Goal: Transaction & Acquisition: Register for event/course

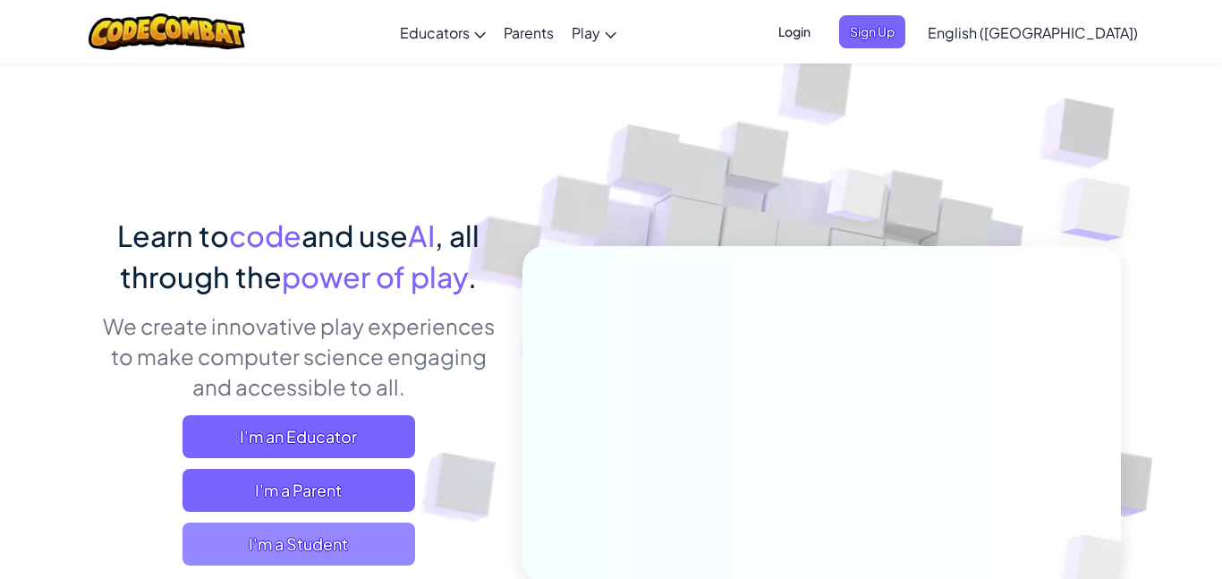
click at [363, 533] on span "I'm a Student" at bounding box center [298, 543] width 233 height 43
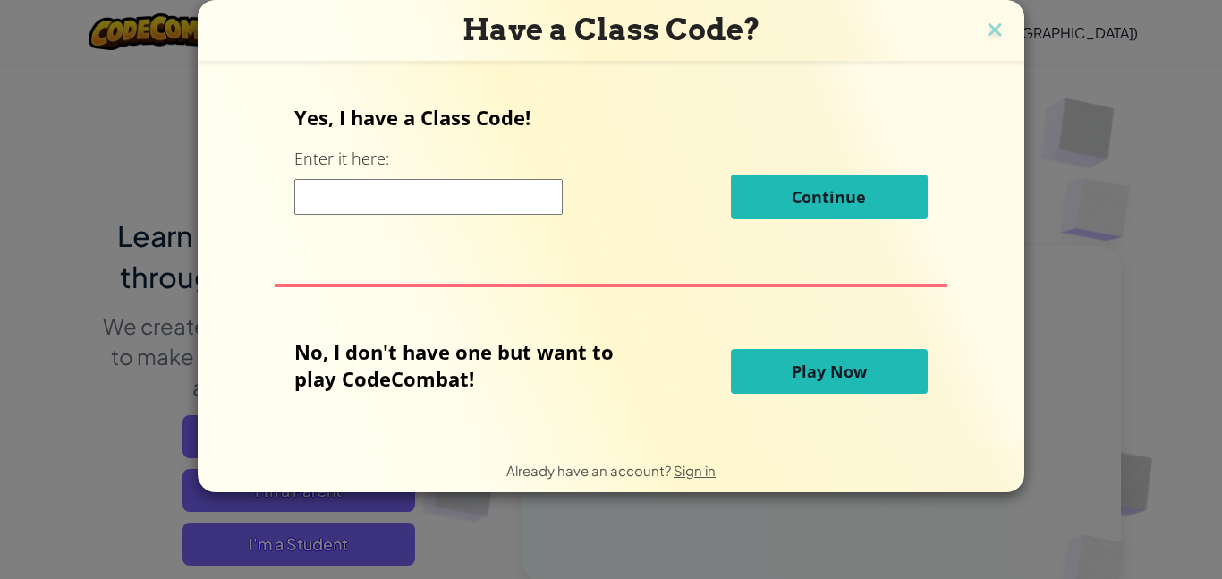
click at [512, 190] on input at bounding box center [428, 197] width 268 height 36
type input "c"
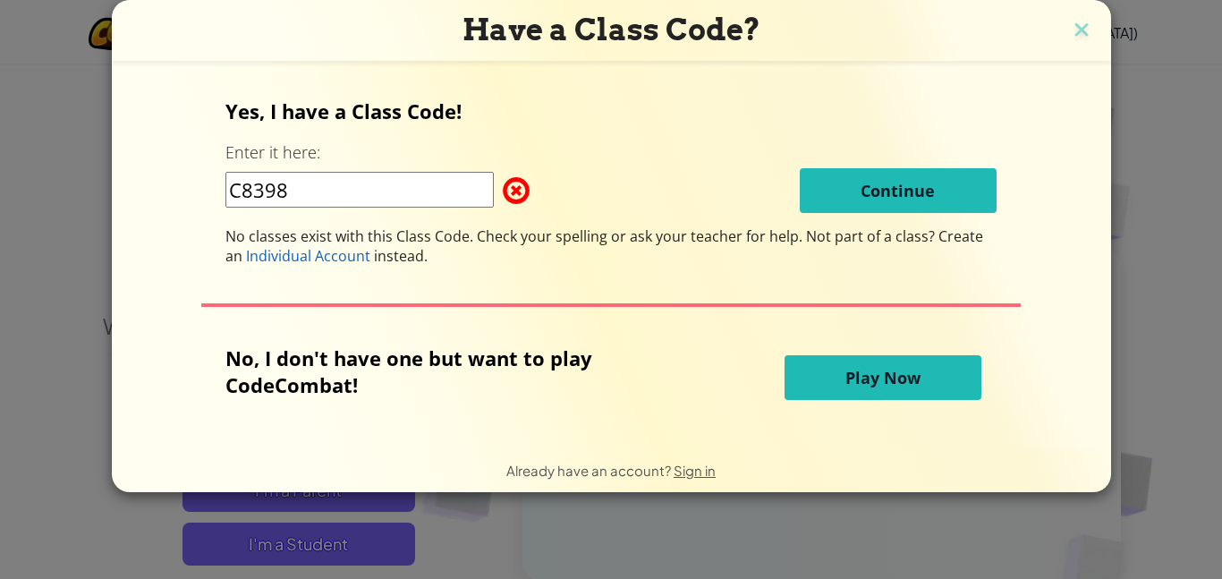
click at [396, 190] on input "C8398" at bounding box center [359, 190] width 268 height 36
type input "C"
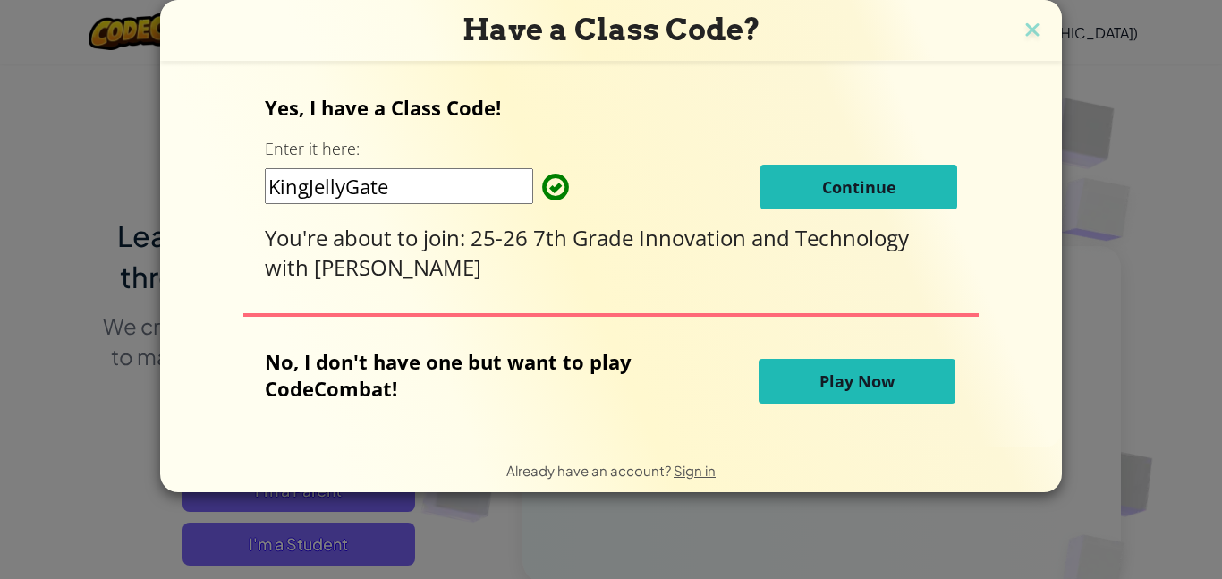
type input "KingJellyGate"
click at [770, 186] on button "Continue" at bounding box center [858, 187] width 197 height 45
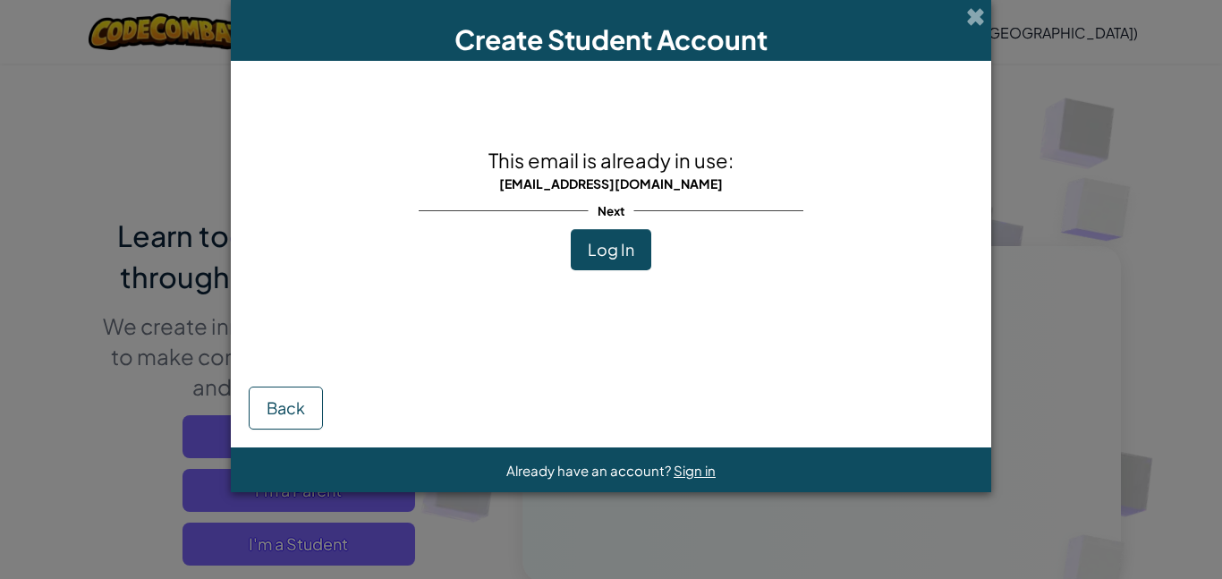
click at [624, 258] on span "Log In" at bounding box center [611, 249] width 47 height 21
